Goal: Task Accomplishment & Management: Manage account settings

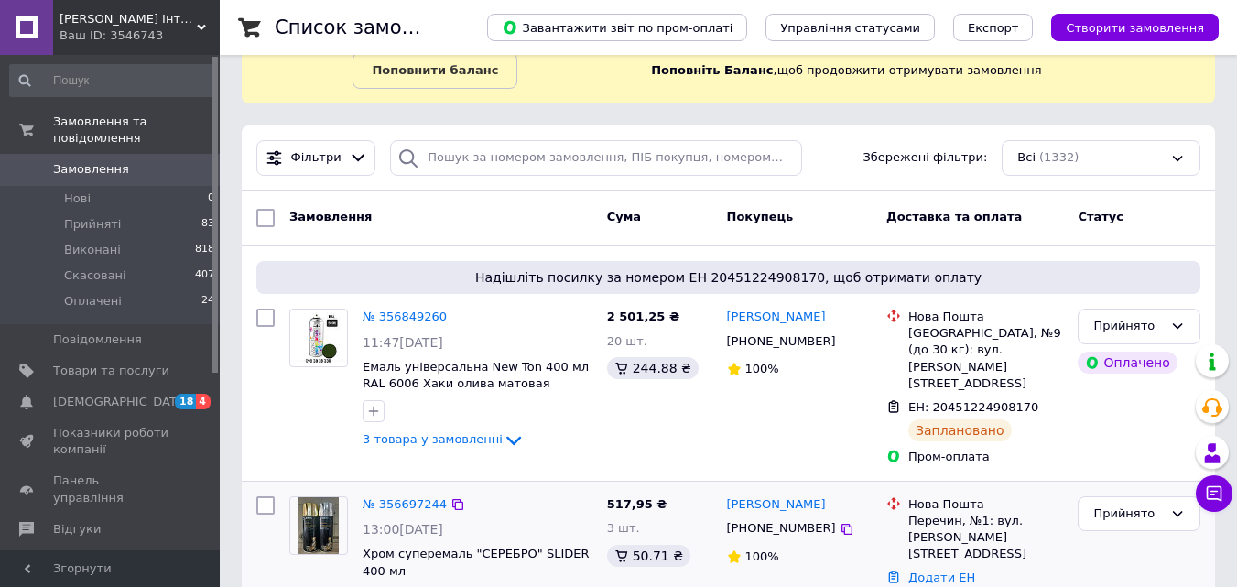
scroll to position [275, 0]
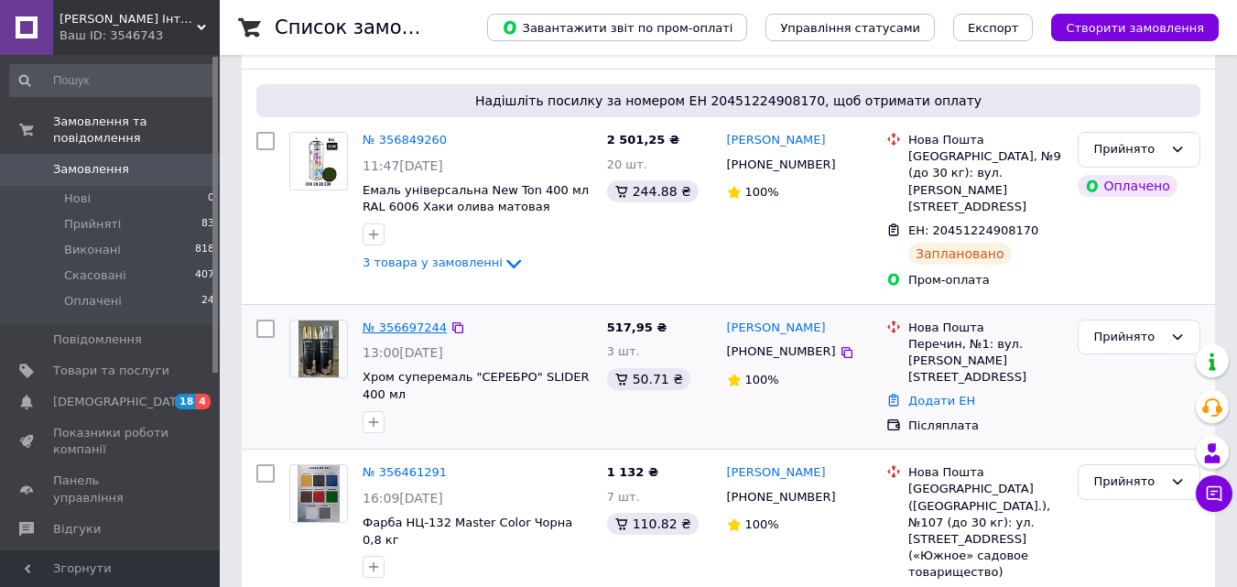
click at [404, 321] on link "№ 356697244" at bounding box center [405, 328] width 84 height 14
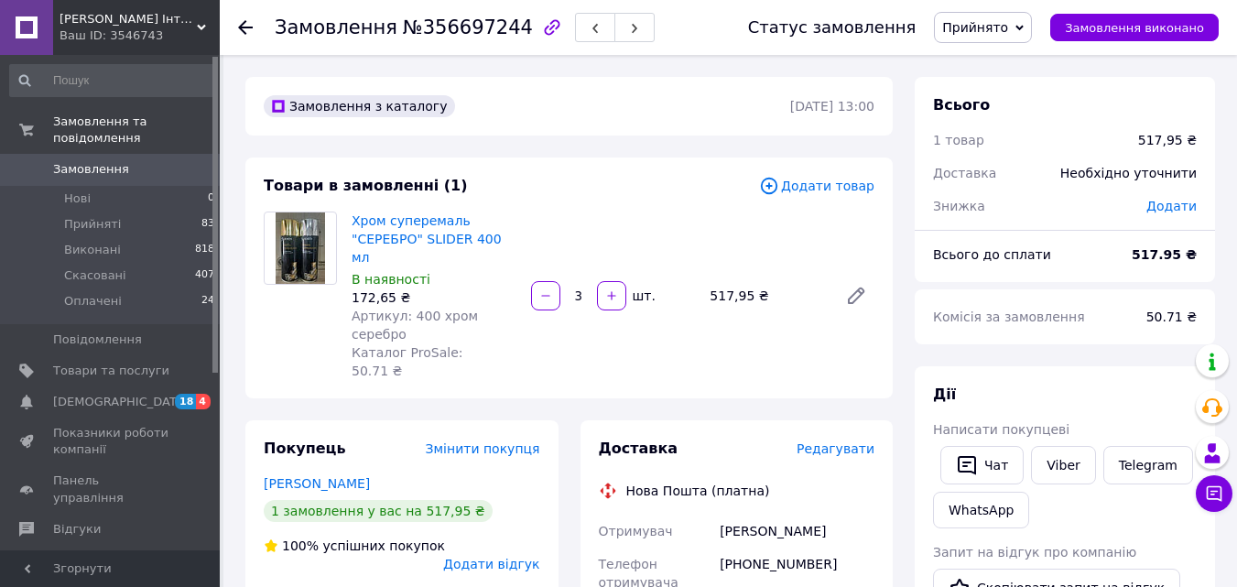
click at [843, 441] on span "Редагувати" at bounding box center [836, 448] width 78 height 15
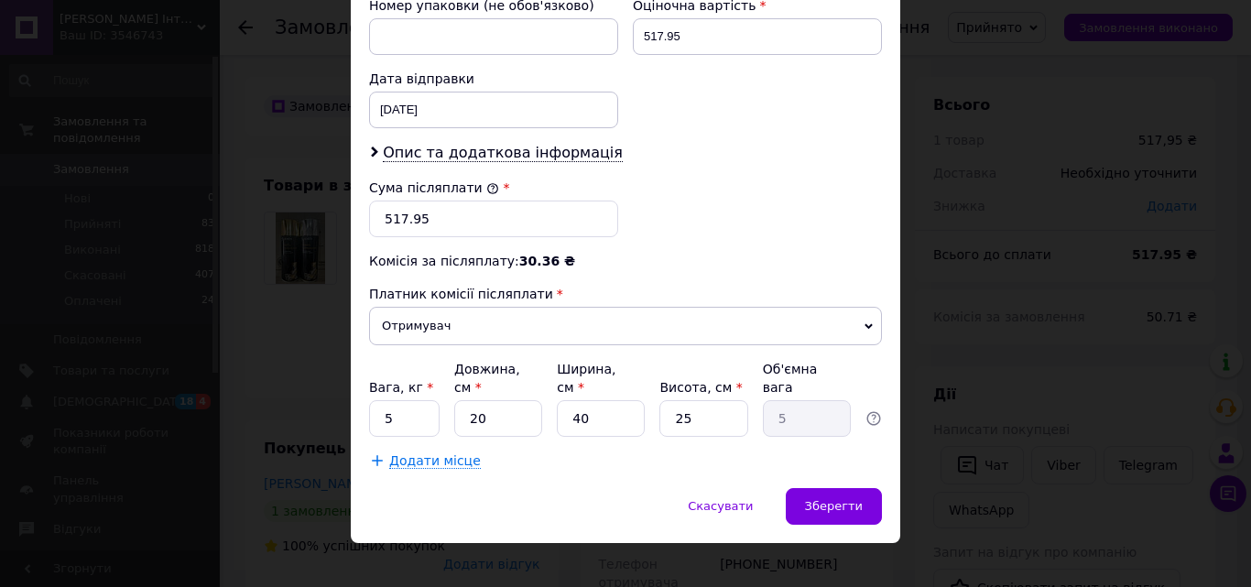
scroll to position [829, 0]
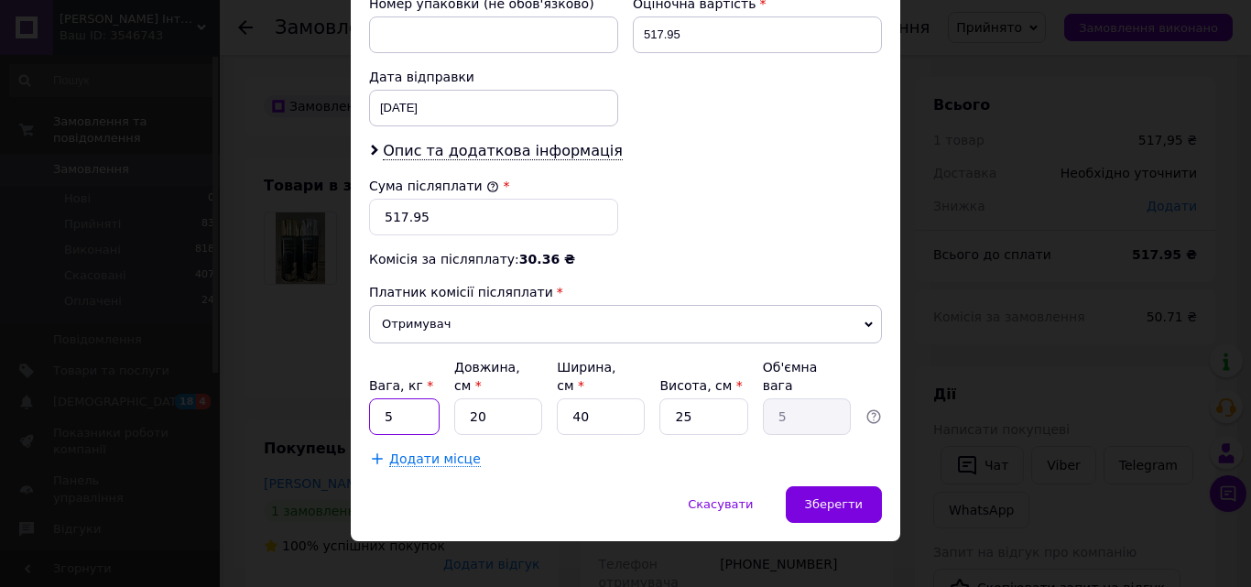
drag, startPoint x: 408, startPoint y: 395, endPoint x: 347, endPoint y: 406, distance: 62.3
click at [347, 406] on div "× Редагування доставки Спосіб доставки Нова Пошта (платна) Платник Отримувач Ві…" at bounding box center [625, 293] width 1251 height 587
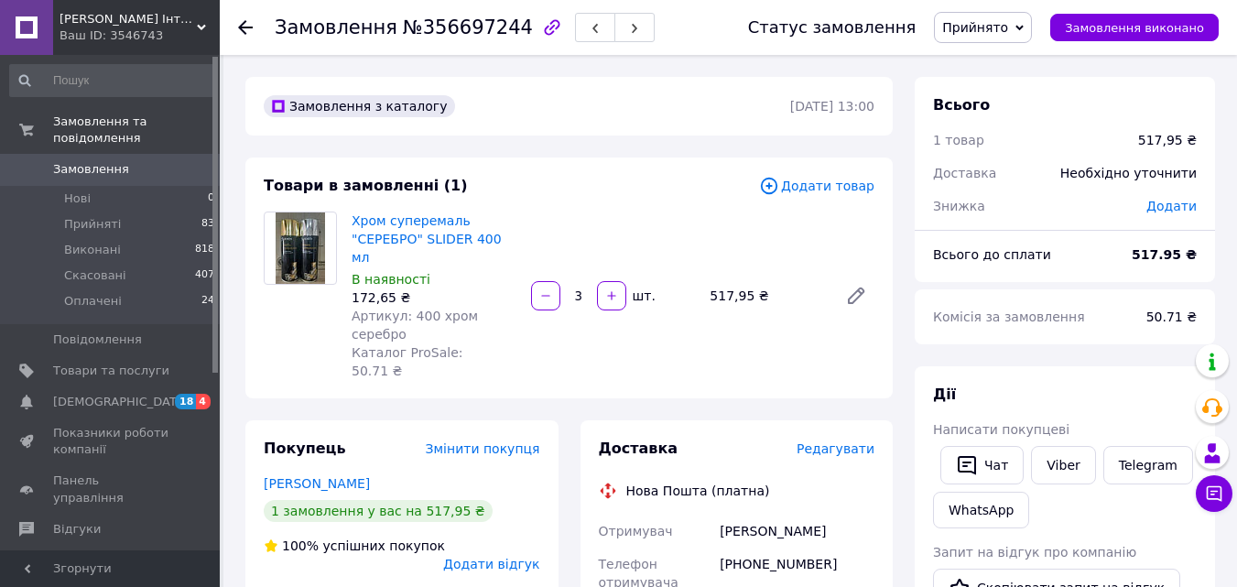
click at [821, 441] on span "Редагувати" at bounding box center [836, 448] width 78 height 15
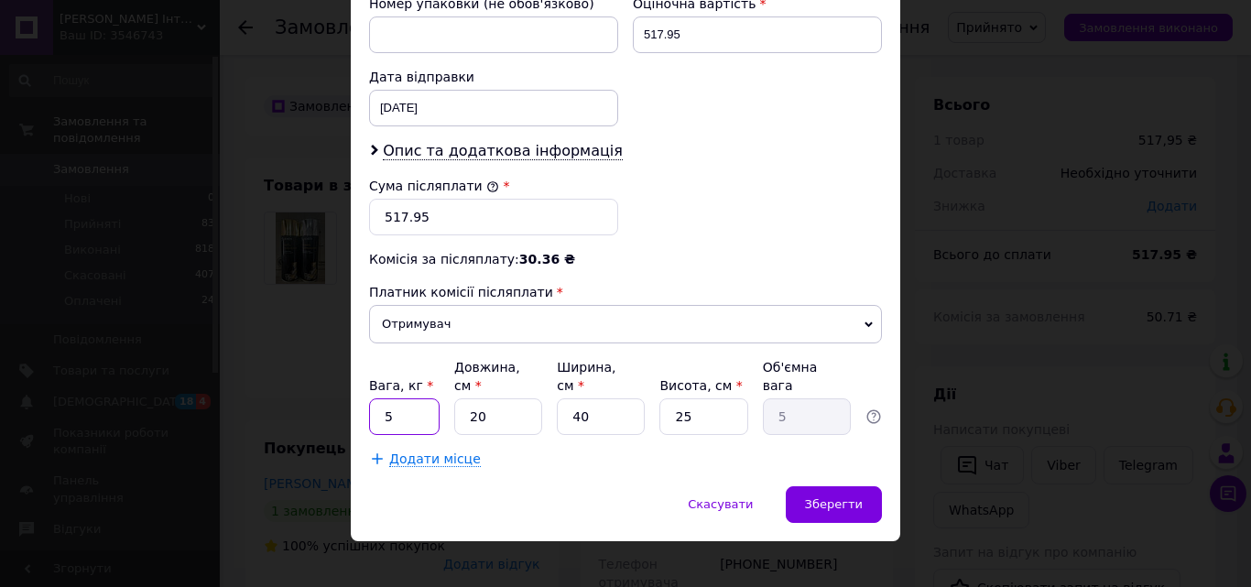
click at [410, 404] on input "5" at bounding box center [404, 416] width 71 height 37
type input "2"
click at [490, 405] on input "20" at bounding box center [498, 416] width 88 height 37
type input "2"
type input "0.5"
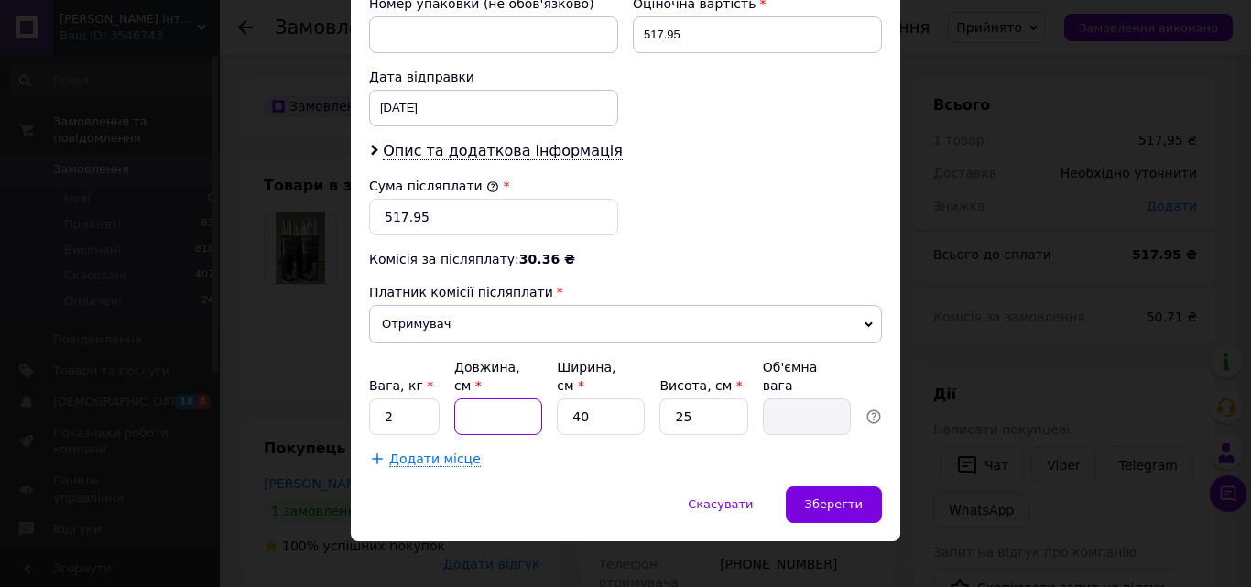
type input "1"
type input "0.25"
type input "10"
type input "2.5"
type input "10"
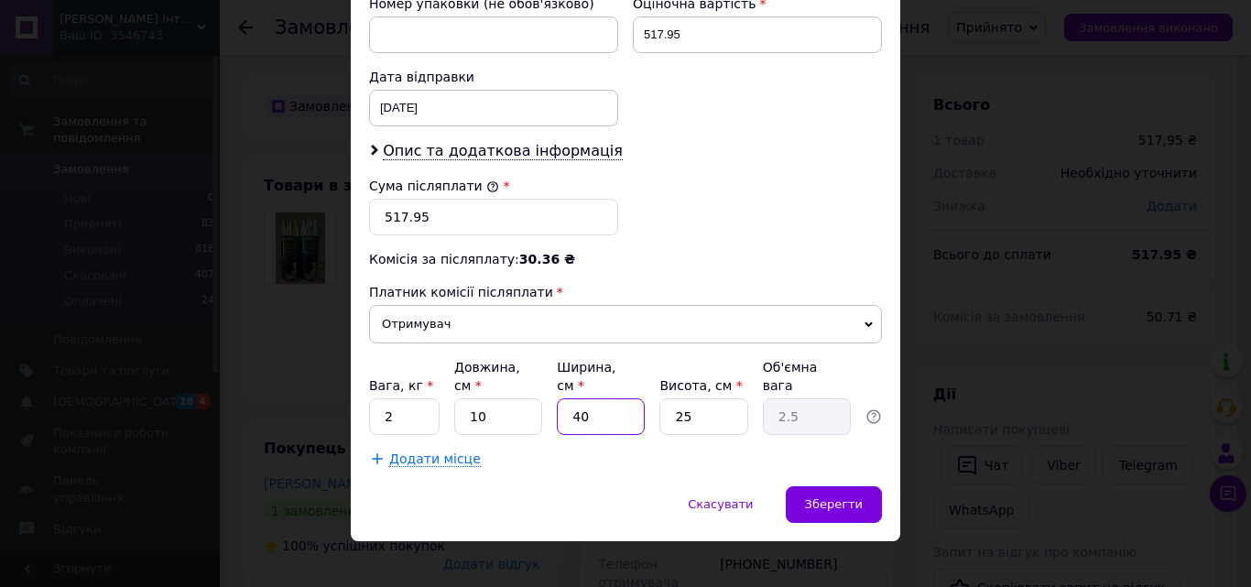
click at [598, 402] on input "40" at bounding box center [601, 416] width 88 height 37
type input "4"
type input "0.25"
type input "1"
type input "0.1"
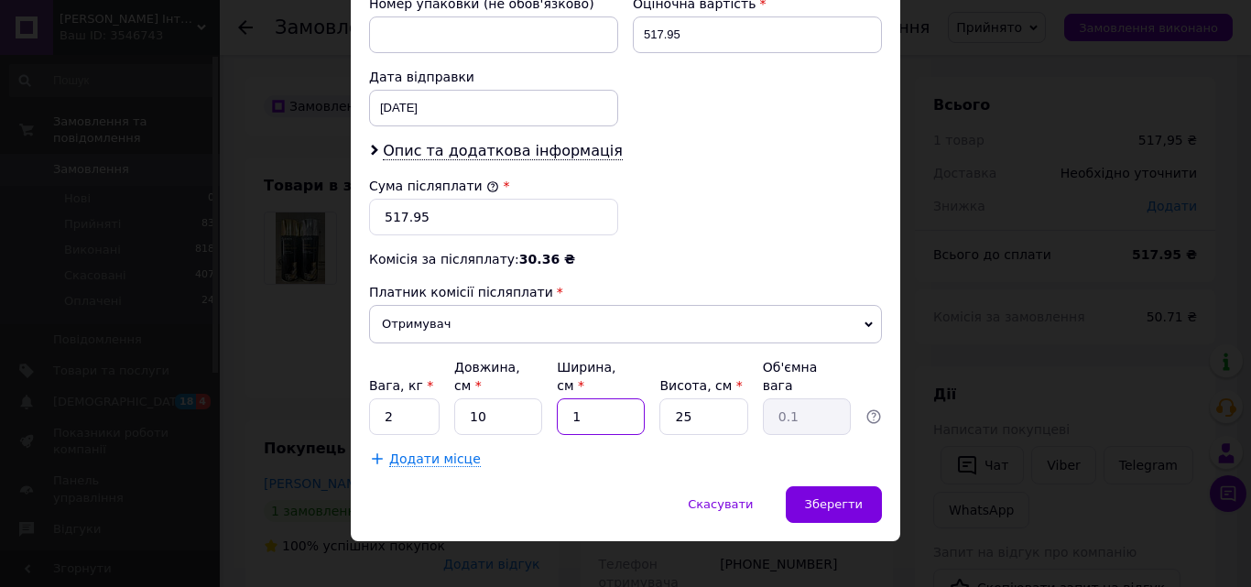
type input "10"
type input "0.63"
type input "10"
click at [707, 398] on input "25" at bounding box center [703, 416] width 88 height 37
type input "2"
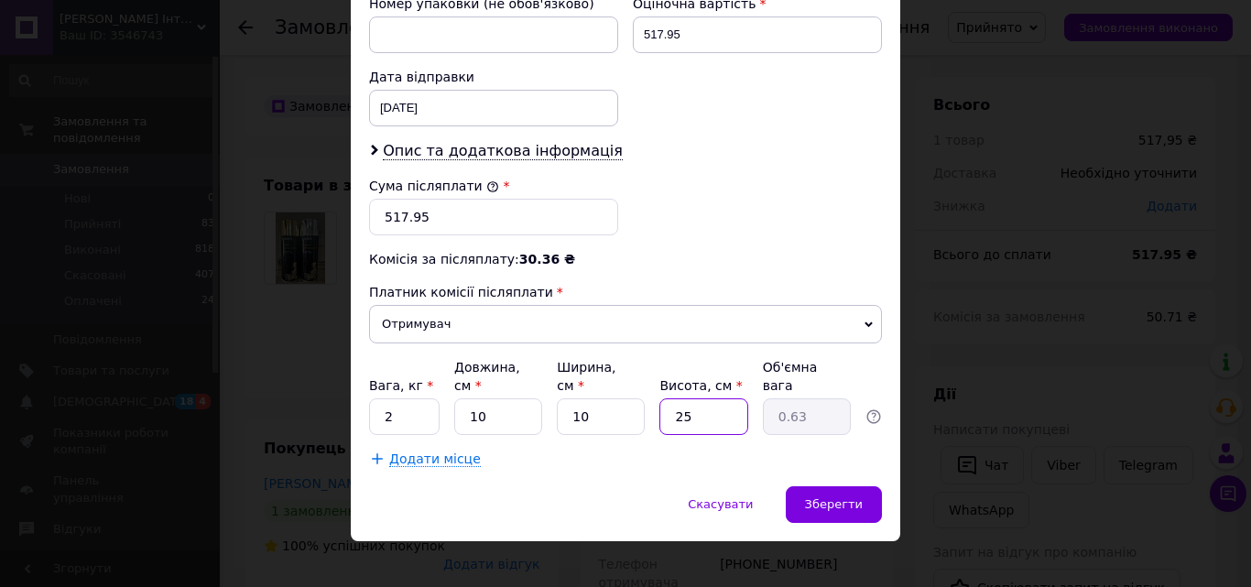
type input "0.1"
type input "1"
type input "0.1"
type input "10"
type input "0.25"
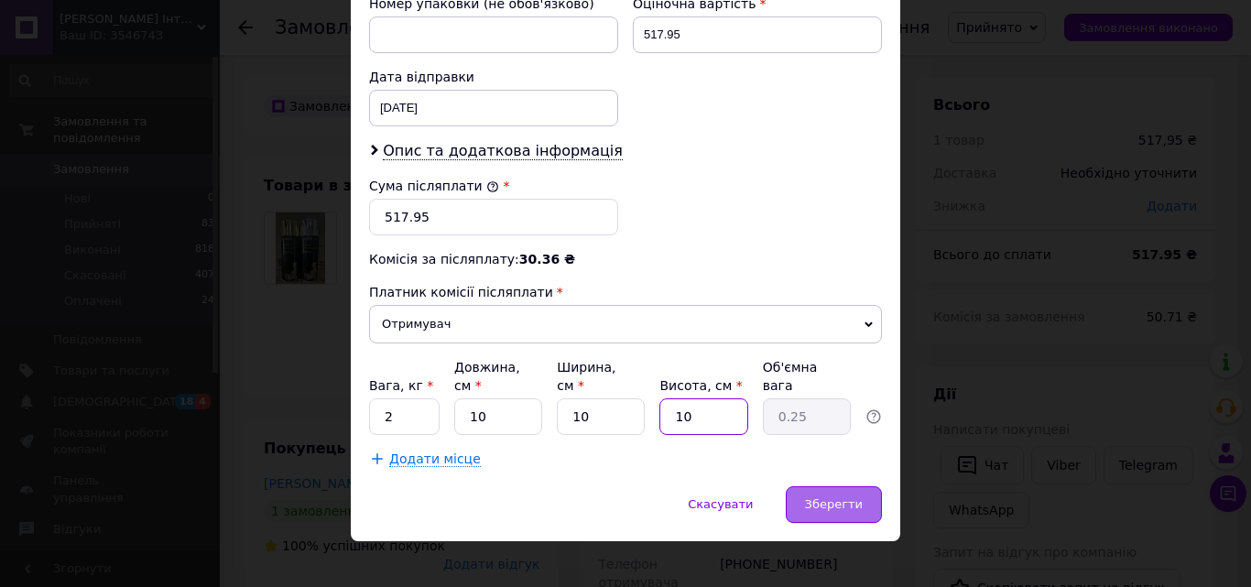
type input "10"
click at [819, 497] on span "Зберегти" at bounding box center [834, 504] width 58 height 14
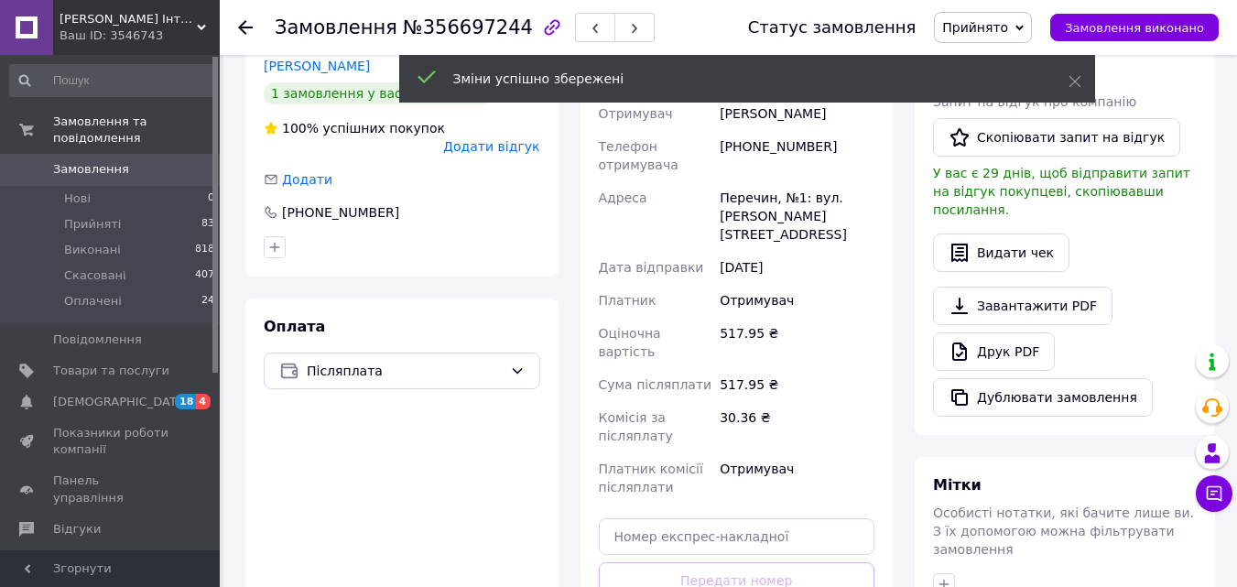
scroll to position [549, 0]
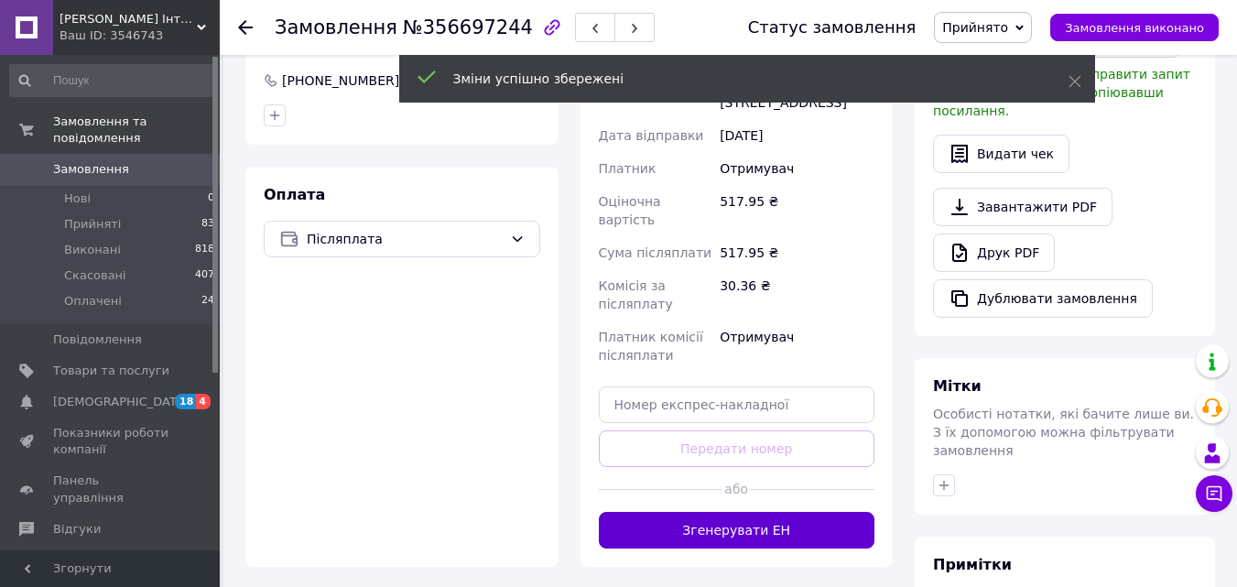
click at [788, 512] on button "Згенерувати ЕН" at bounding box center [737, 530] width 277 height 37
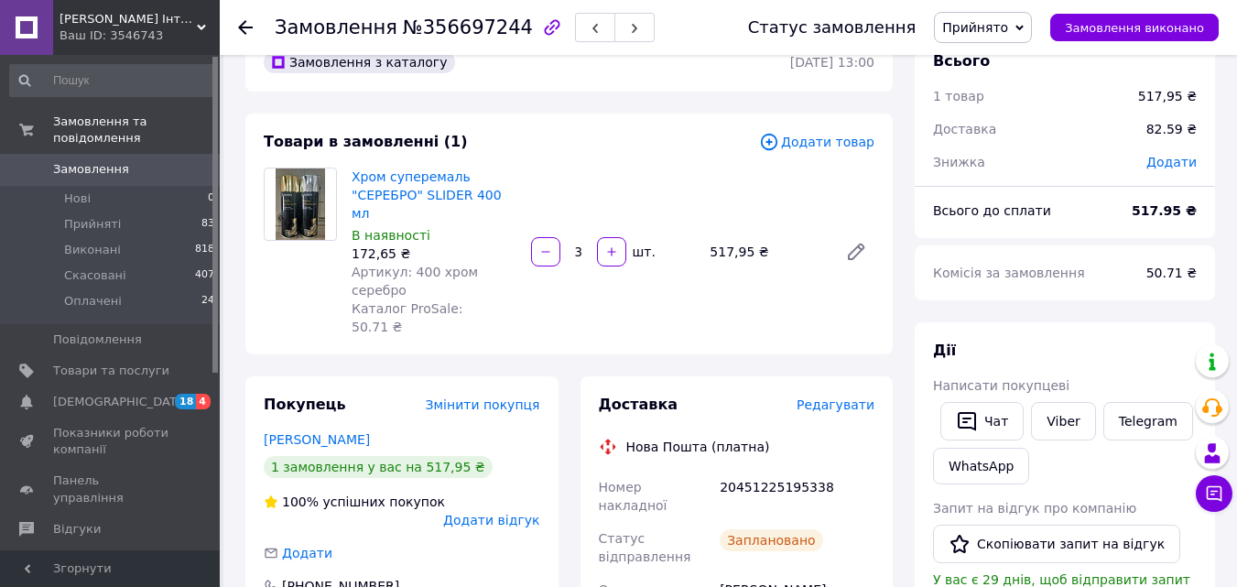
scroll to position [0, 0]
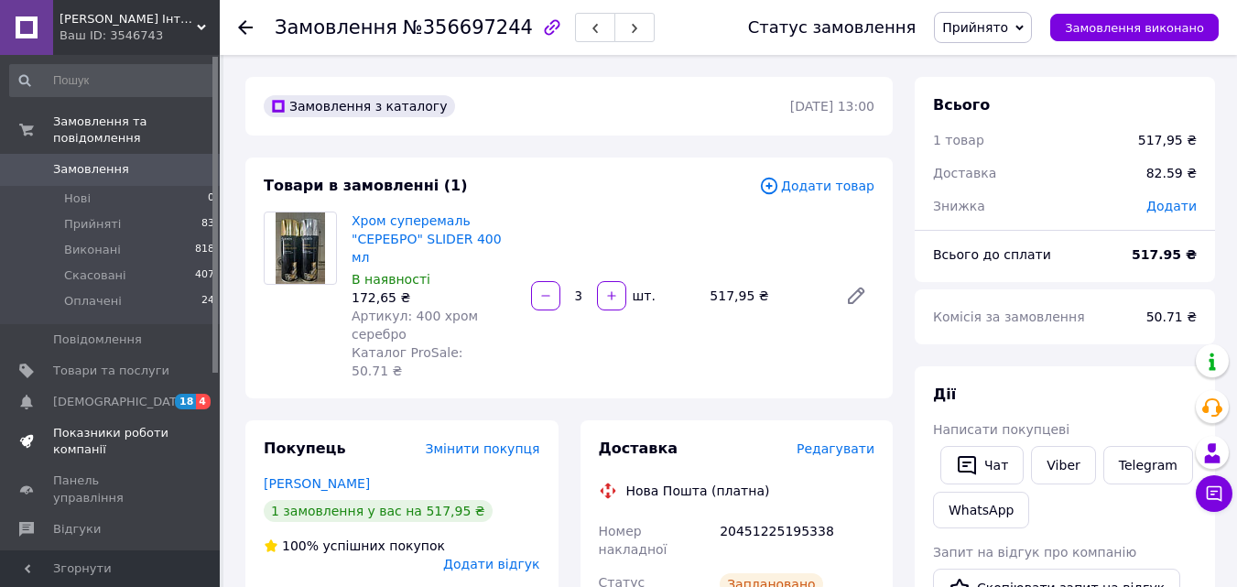
click at [101, 426] on span "Показники роботи компанії" at bounding box center [111, 441] width 116 height 33
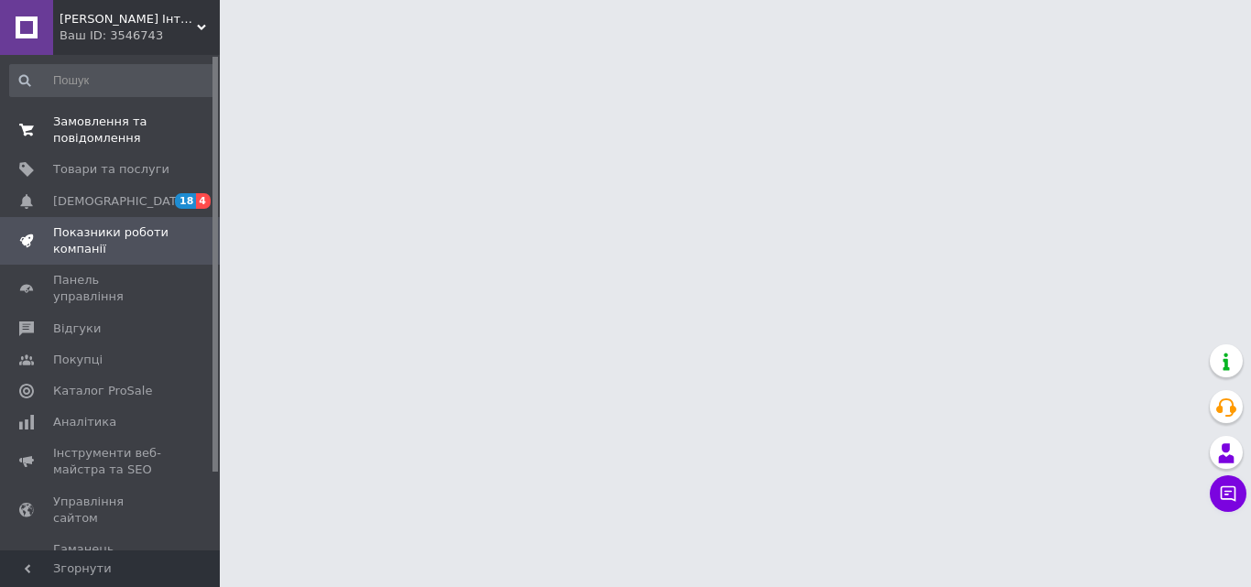
click at [79, 139] on span "Замовлення та повідомлення" at bounding box center [111, 130] width 116 height 33
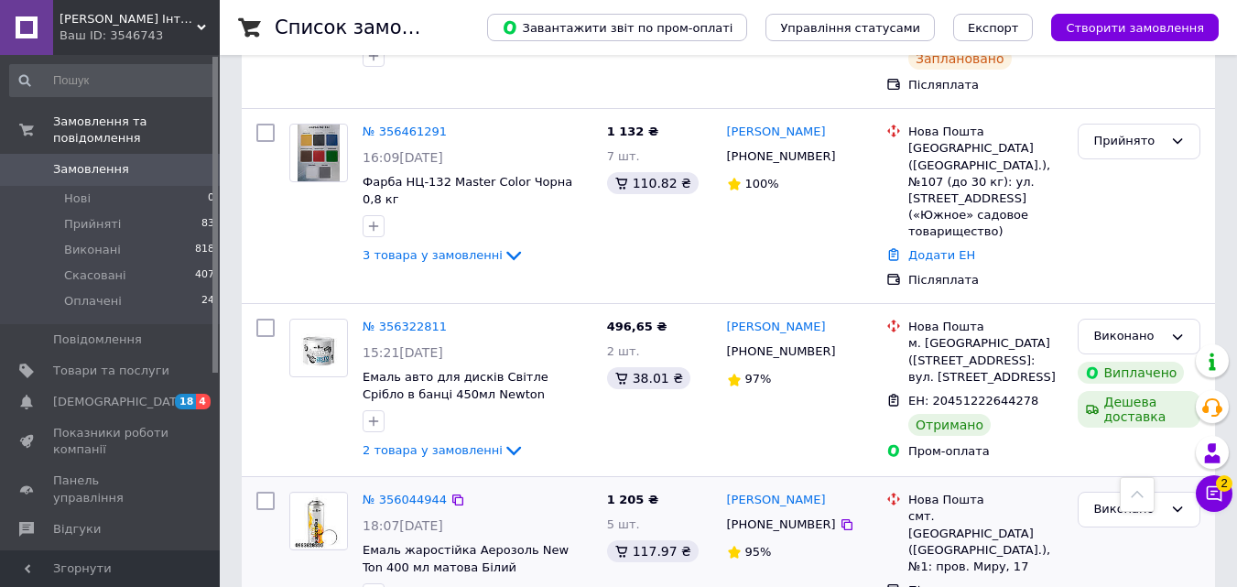
scroll to position [733, 0]
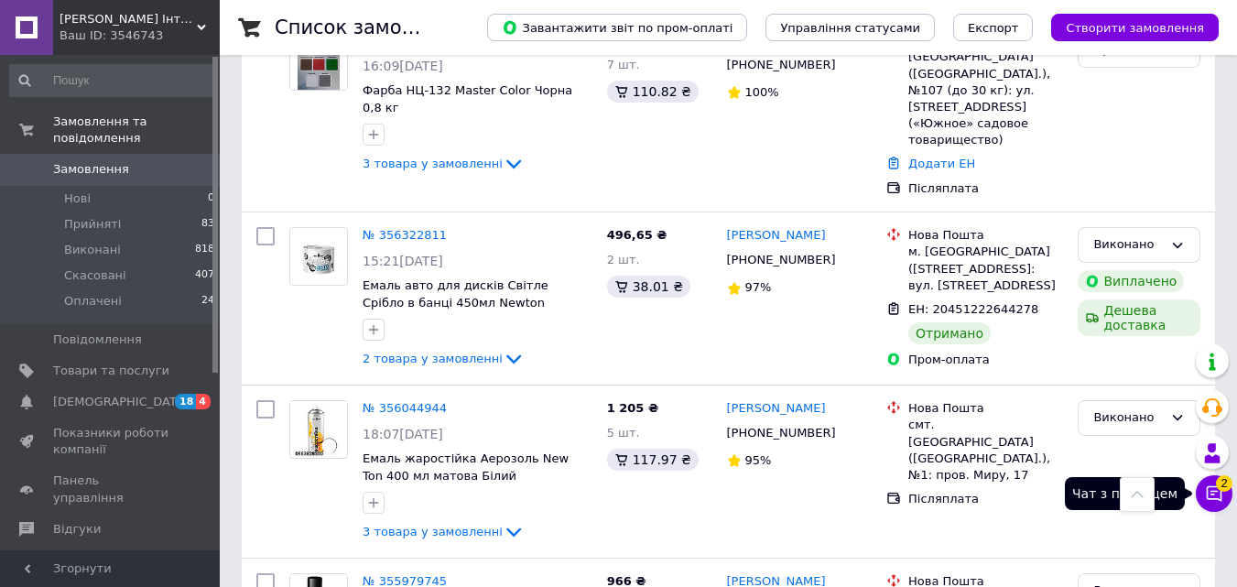
click at [1216, 494] on icon at bounding box center [1214, 493] width 18 height 18
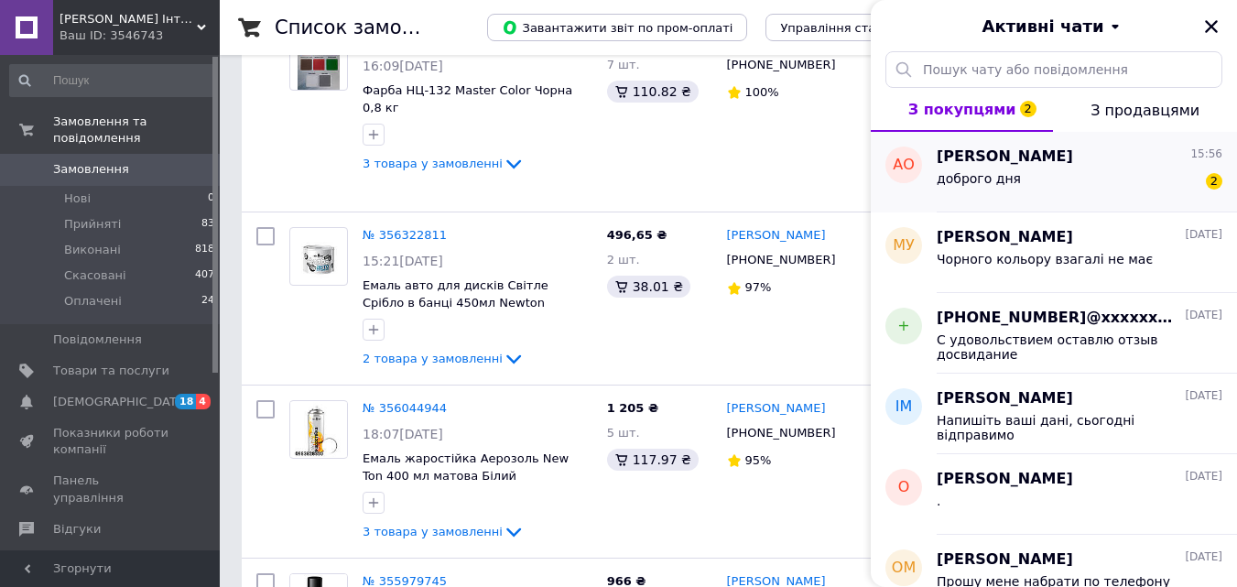
click at [1062, 169] on div "доброго дня 2" at bounding box center [1080, 182] width 286 height 29
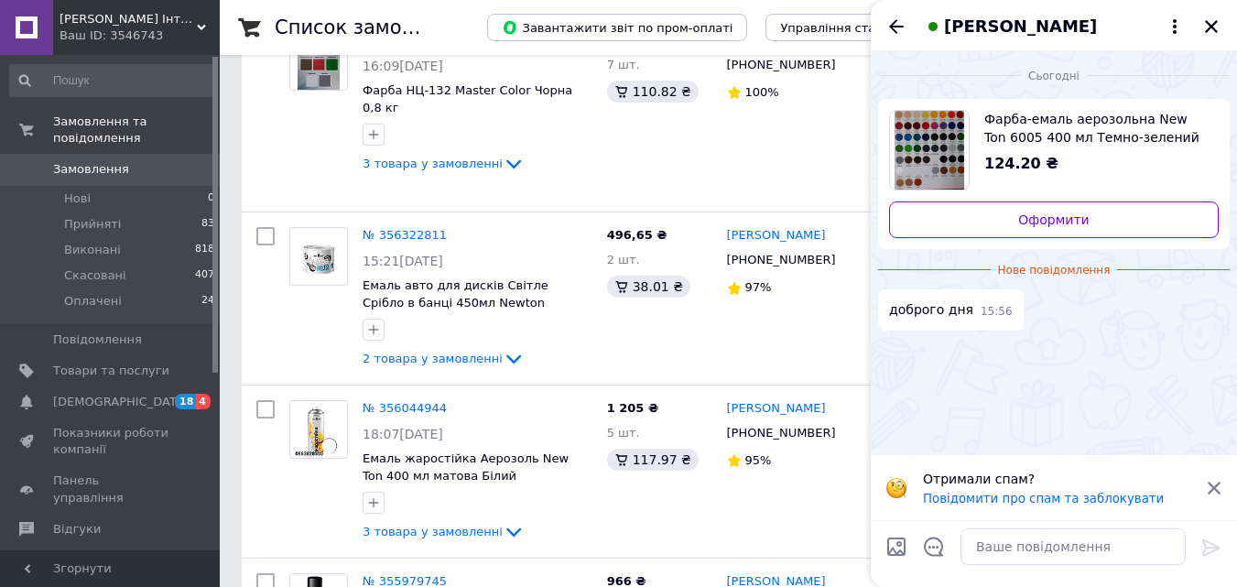
click at [1216, 484] on icon at bounding box center [1214, 488] width 13 height 13
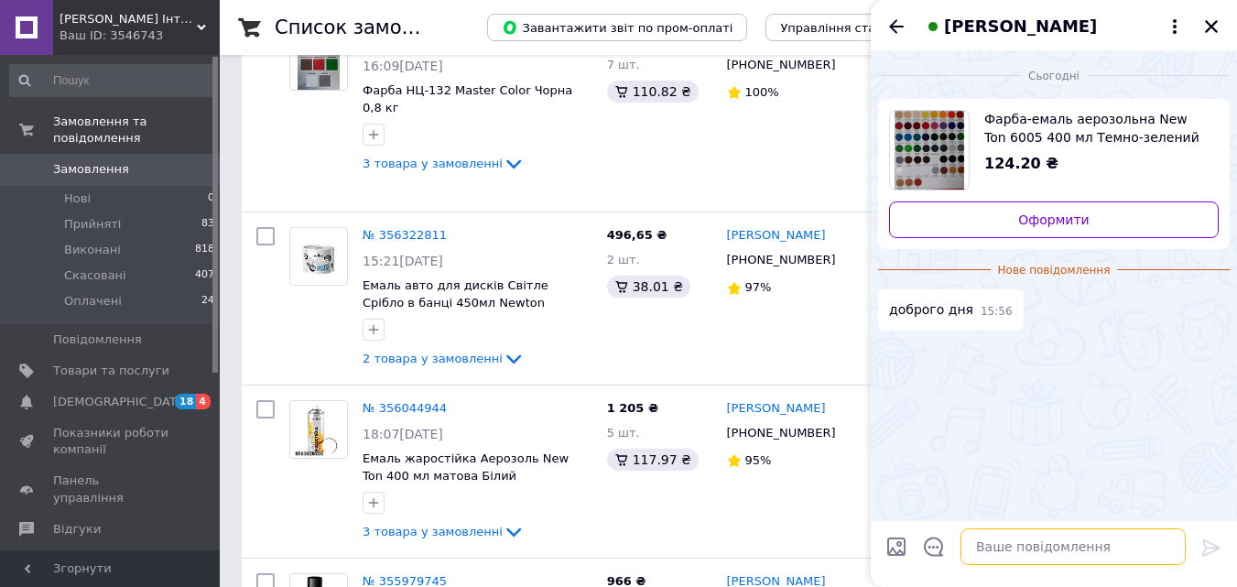
click at [1059, 546] on textarea at bounding box center [1073, 546] width 225 height 37
type textarea "доброго дня"
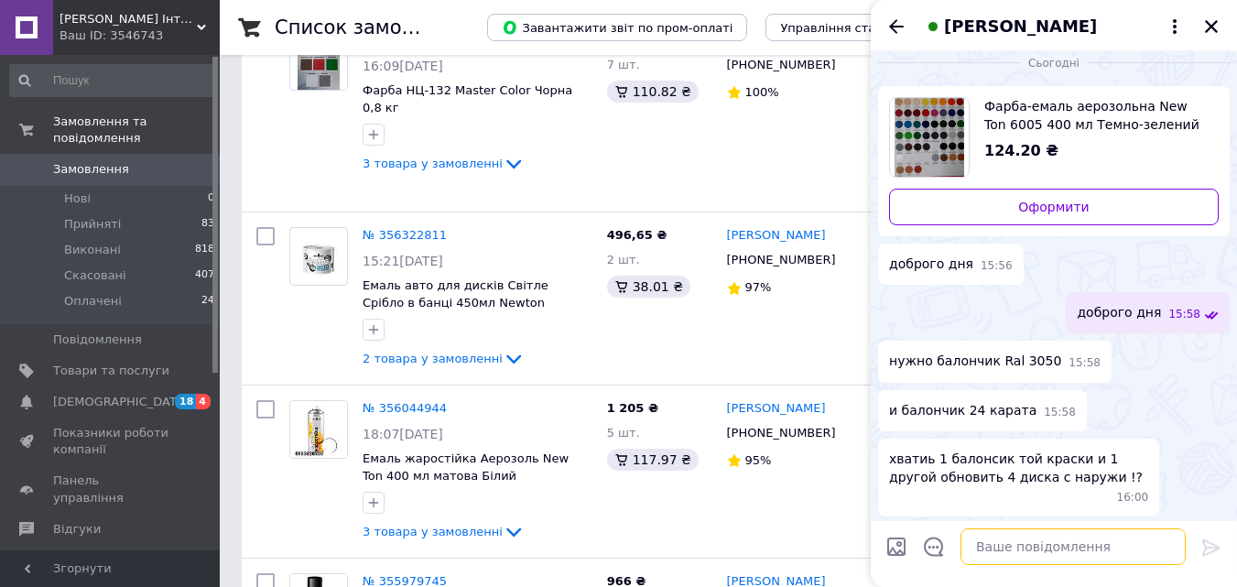
scroll to position [16, 0]
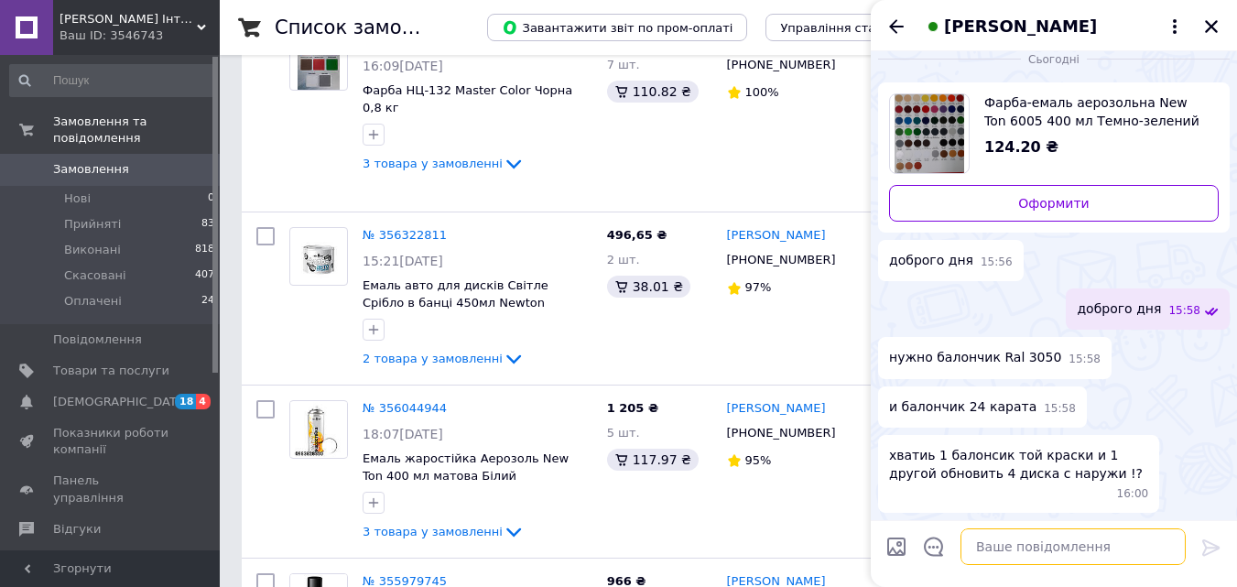
click at [1029, 549] on textarea at bounding box center [1073, 546] width 225 height 37
type textarea "хватит"
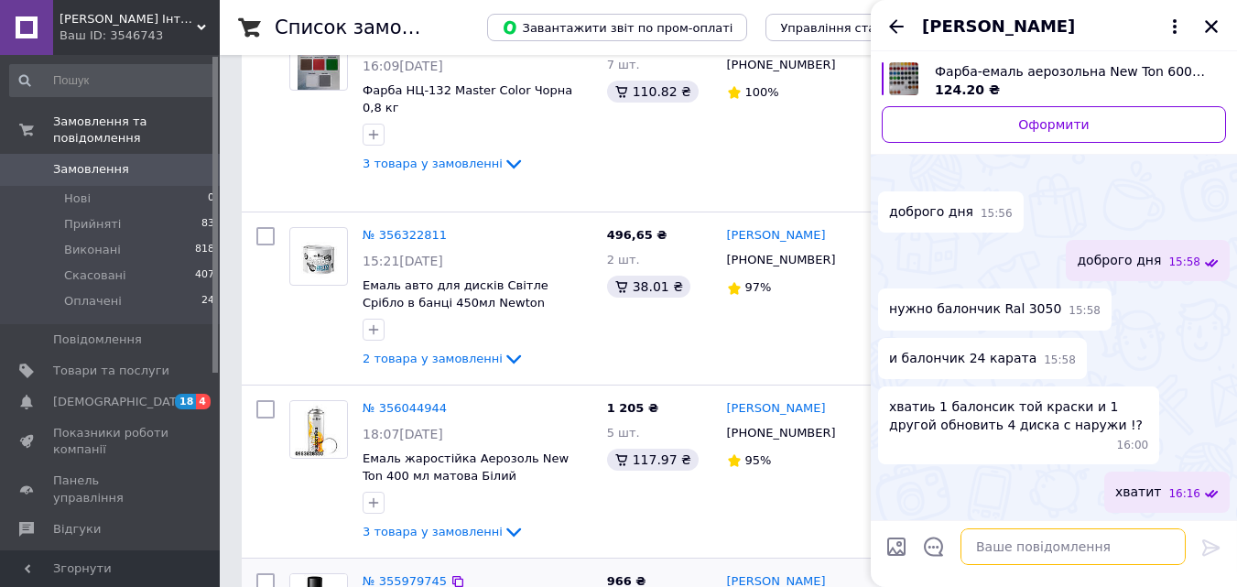
scroll to position [67, 0]
